Goal: Find specific page/section: Find specific page/section

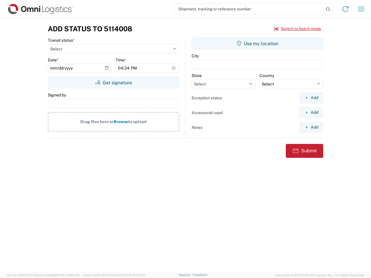
click at [249, 9] on input "search" at bounding box center [249, 8] width 150 height 11
click at [328, 9] on icon at bounding box center [328, 9] width 8 height 8
click at [345, 9] on icon at bounding box center [345, 8] width 9 height 9
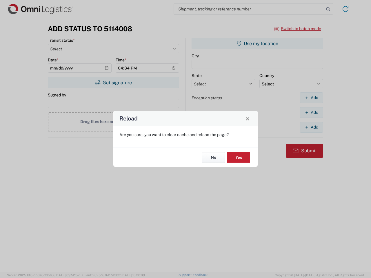
click at [361, 9] on div "Reload Are you sure, you want to clear cache and reload the page? No Yes" at bounding box center [185, 139] width 371 height 278
click at [298, 29] on div "Reload Are you sure, you want to clear cache and reload the page? No Yes" at bounding box center [185, 139] width 371 height 278
click at [113, 83] on div "Reload Are you sure, you want to clear cache and reload the page? No Yes" at bounding box center [185, 139] width 371 height 278
click at [257, 43] on div "Reload Are you sure, you want to clear cache and reload the page? No Yes" at bounding box center [185, 139] width 371 height 278
click at [311, 98] on div "Reload Are you sure, you want to clear cache and reload the page? No Yes" at bounding box center [185, 139] width 371 height 278
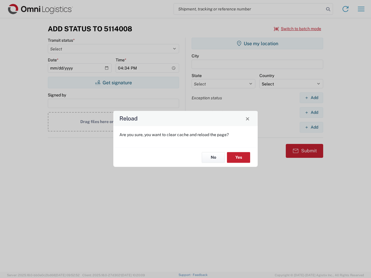
click at [311, 112] on div "Reload Are you sure, you want to clear cache and reload the page? No Yes" at bounding box center [185, 139] width 371 height 278
click at [311, 127] on div "Reload Are you sure, you want to clear cache and reload the page? No Yes" at bounding box center [185, 139] width 371 height 278
